Goal: Find specific page/section: Find specific page/section

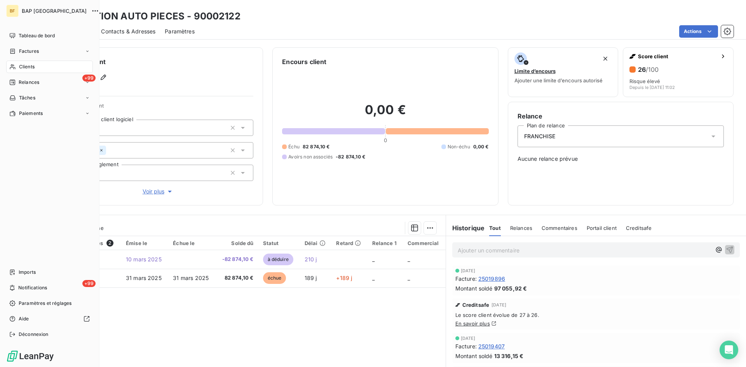
click at [30, 69] on span "Clients" at bounding box center [27, 66] width 16 height 7
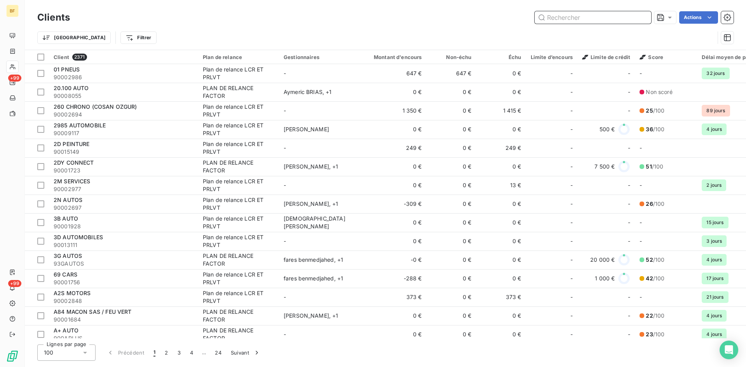
click at [566, 20] on input "text" at bounding box center [593, 17] width 117 height 12
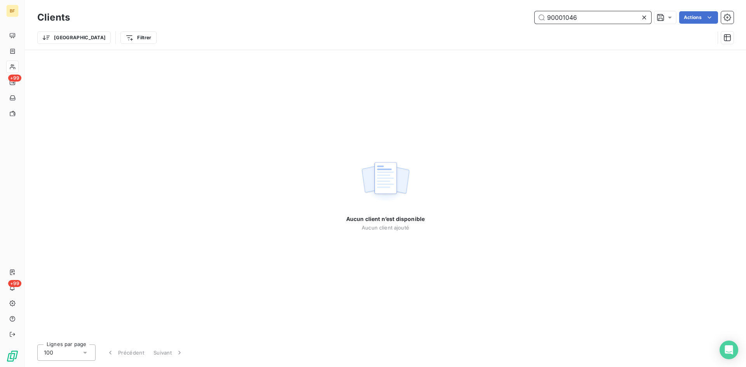
drag, startPoint x: 584, startPoint y: 17, endPoint x: 498, endPoint y: 28, distance: 86.1
click at [498, 28] on div "Clients 90001046 Actions Trier Filtrer" at bounding box center [385, 29] width 697 height 40
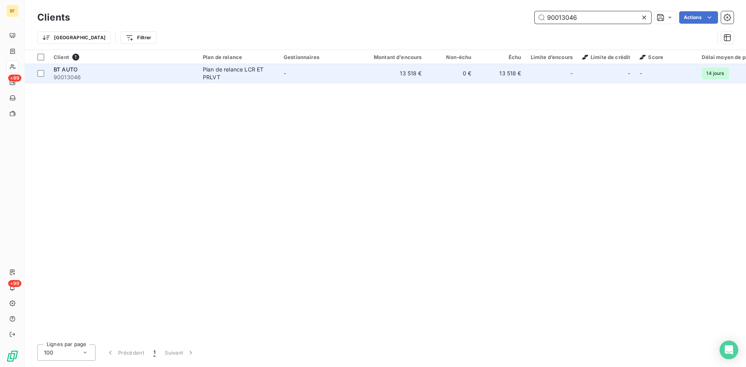
type input "90013046"
click at [84, 76] on span "90013046" at bounding box center [124, 77] width 140 height 8
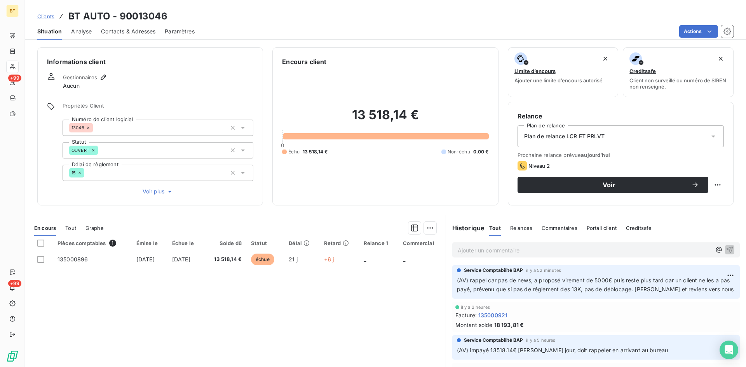
click at [521, 252] on p "Ajouter un commentaire ﻿" at bounding box center [584, 251] width 253 height 10
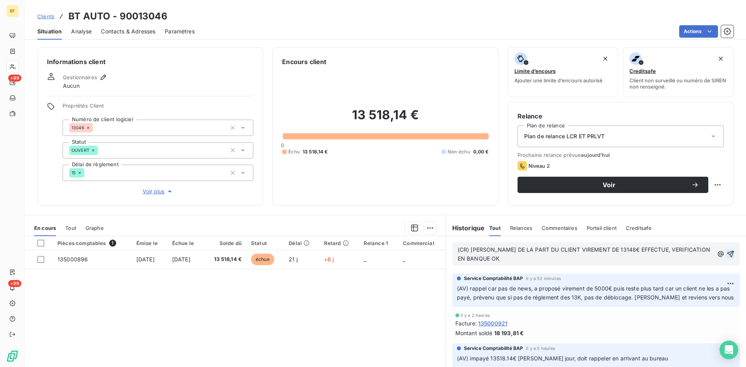
click at [727, 252] on icon "button" at bounding box center [731, 254] width 8 height 8
